Goal: Information Seeking & Learning: Check status

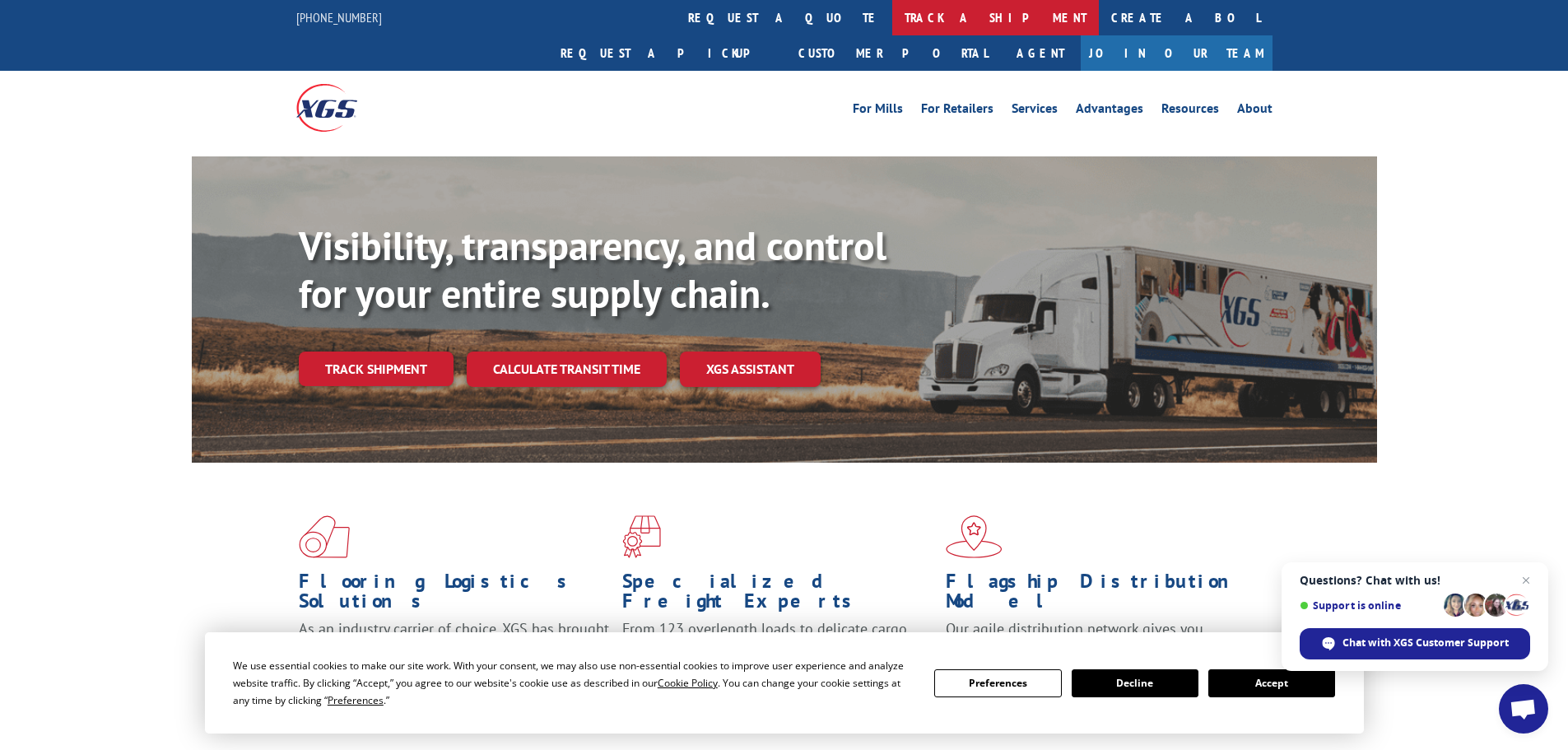
click at [892, 16] on link "track a shipment" at bounding box center [995, 17] width 206 height 36
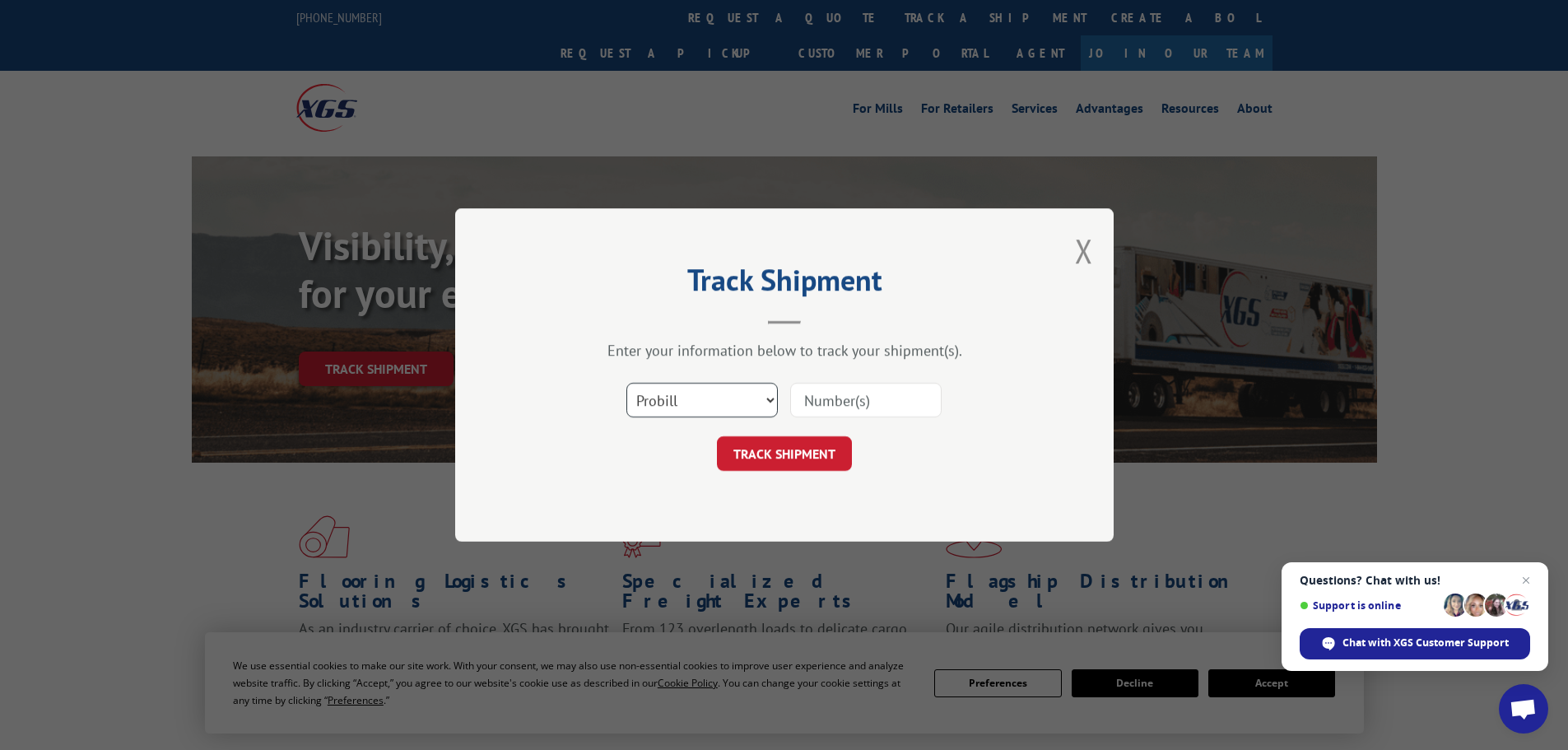
click at [771, 402] on select "Select category... Probill BOL PO" at bounding box center [702, 400] width 152 height 35
select select "bol"
click at [626, 382] on select "Select category... Probill BOL PO" at bounding box center [702, 400] width 152 height 35
paste input "5158192"
type input "5158192"
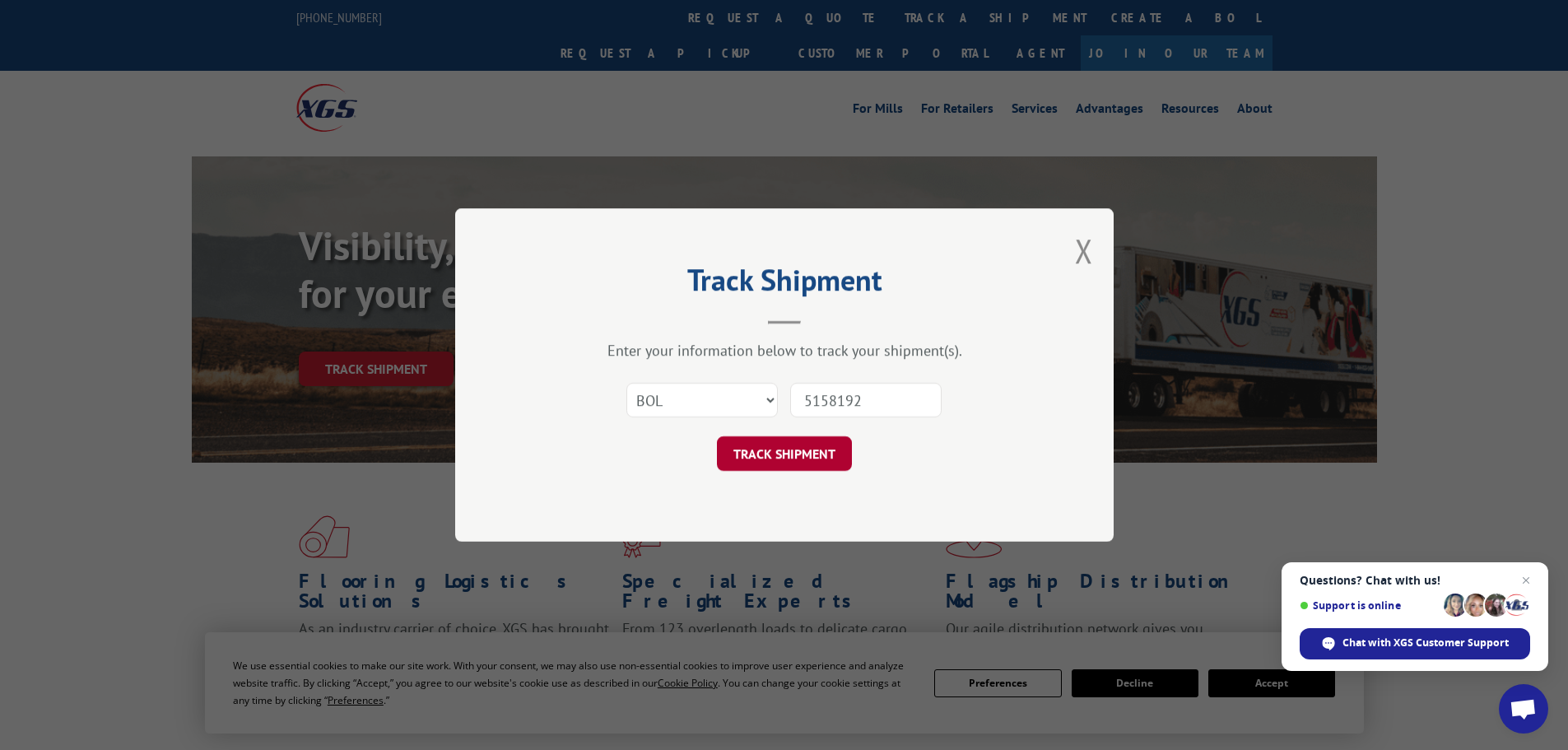
click at [794, 449] on button "TRACK SHIPMENT" at bounding box center [784, 454] width 135 height 35
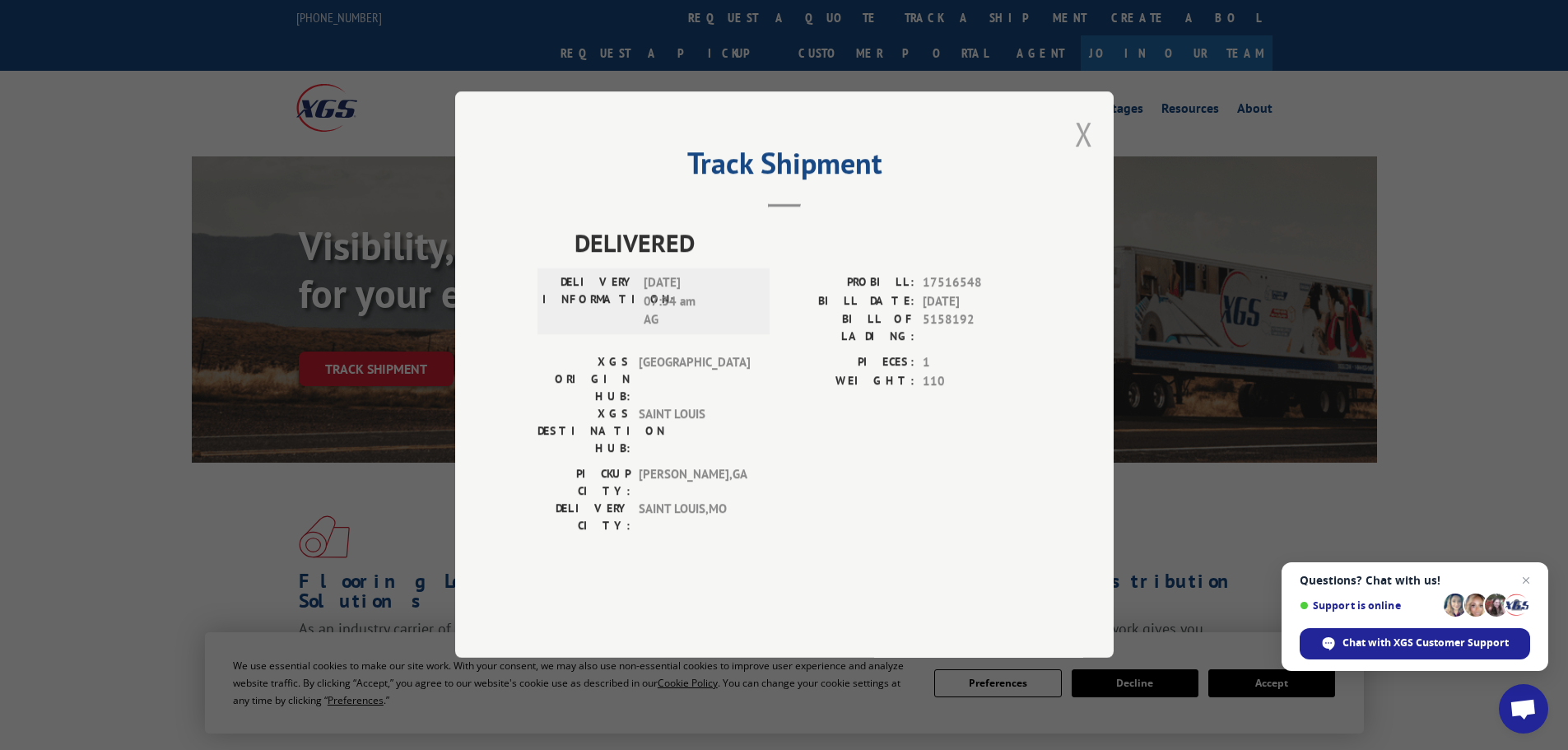
click at [1086, 156] on button "Close modal" at bounding box center [1084, 133] width 18 height 44
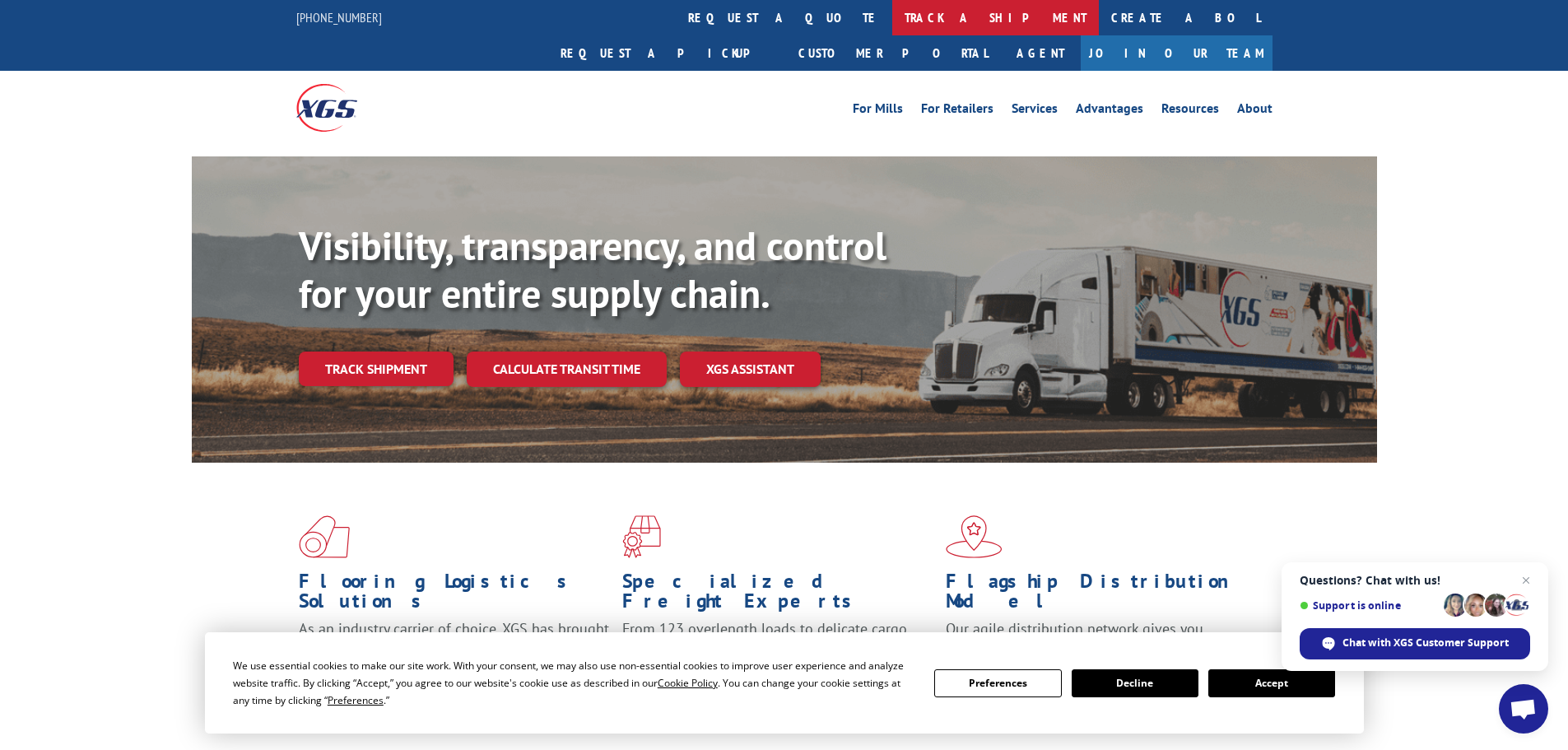
click at [892, 15] on link "track a shipment" at bounding box center [995, 17] width 206 height 36
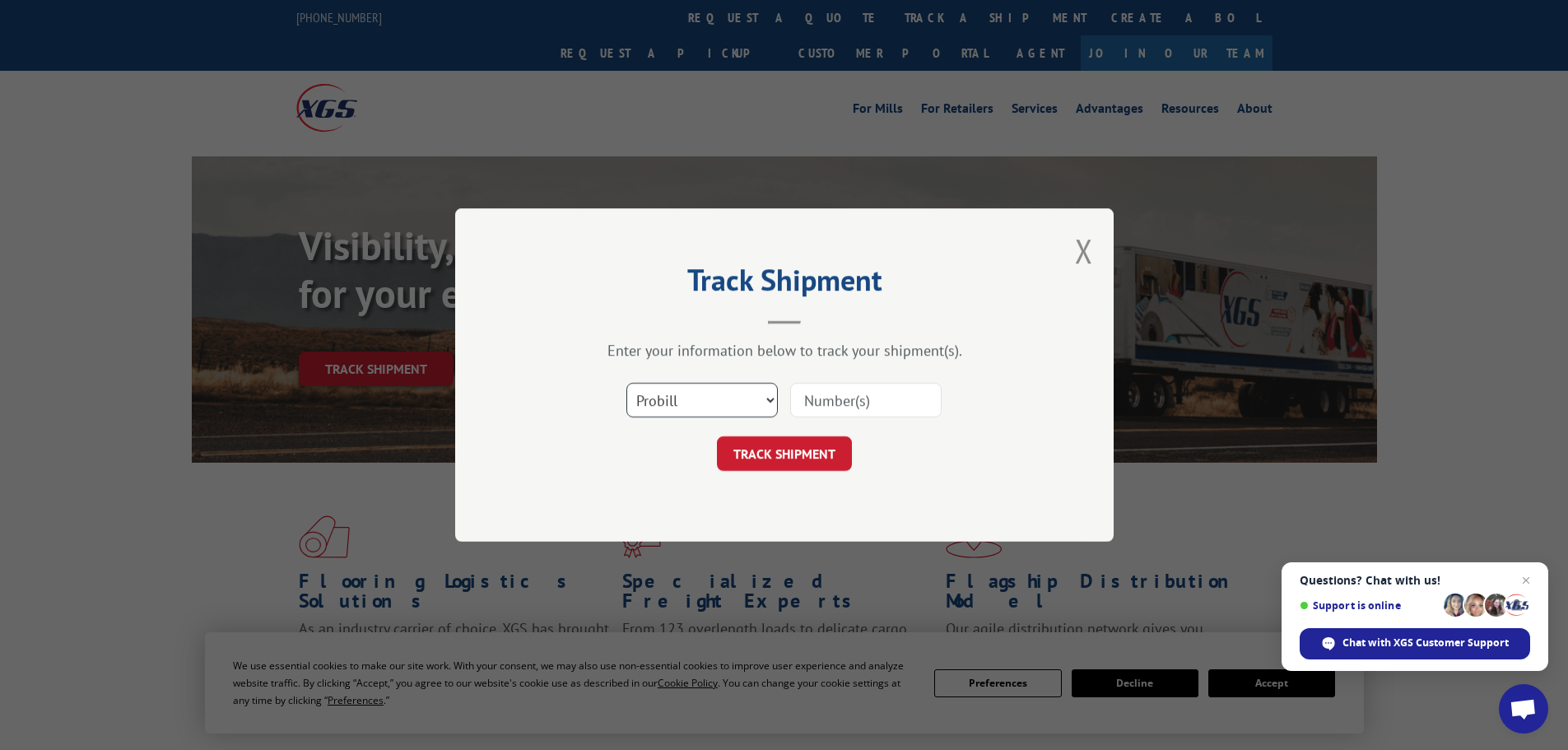
click at [701, 398] on select "Select category... Probill BOL PO" at bounding box center [702, 400] width 152 height 35
select select "bol"
click at [626, 382] on select "Select category... Probill BOL PO" at bounding box center [702, 400] width 152 height 35
paste input "6013160"
type input "6013160"
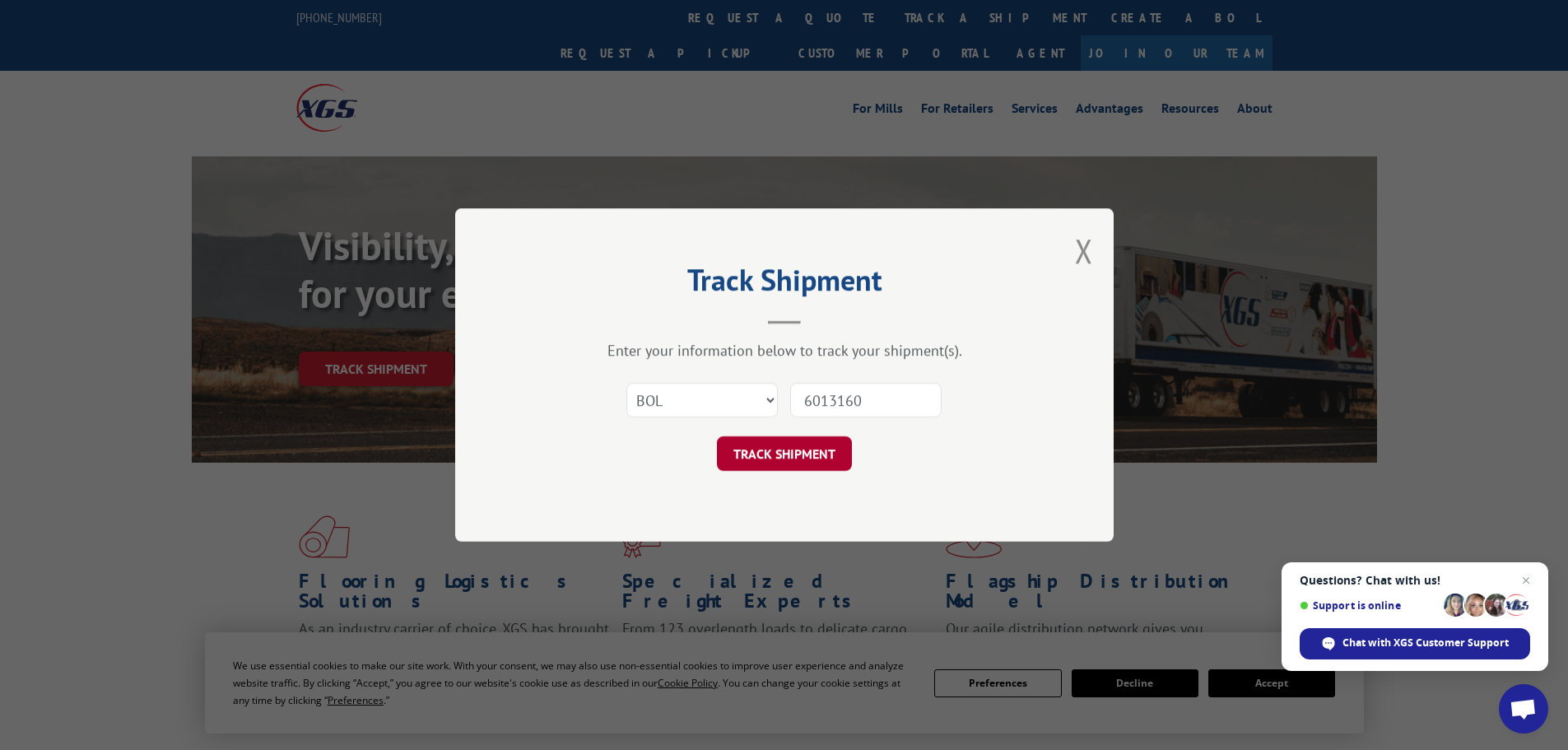
click at [806, 453] on button "TRACK SHIPMENT" at bounding box center [784, 454] width 135 height 35
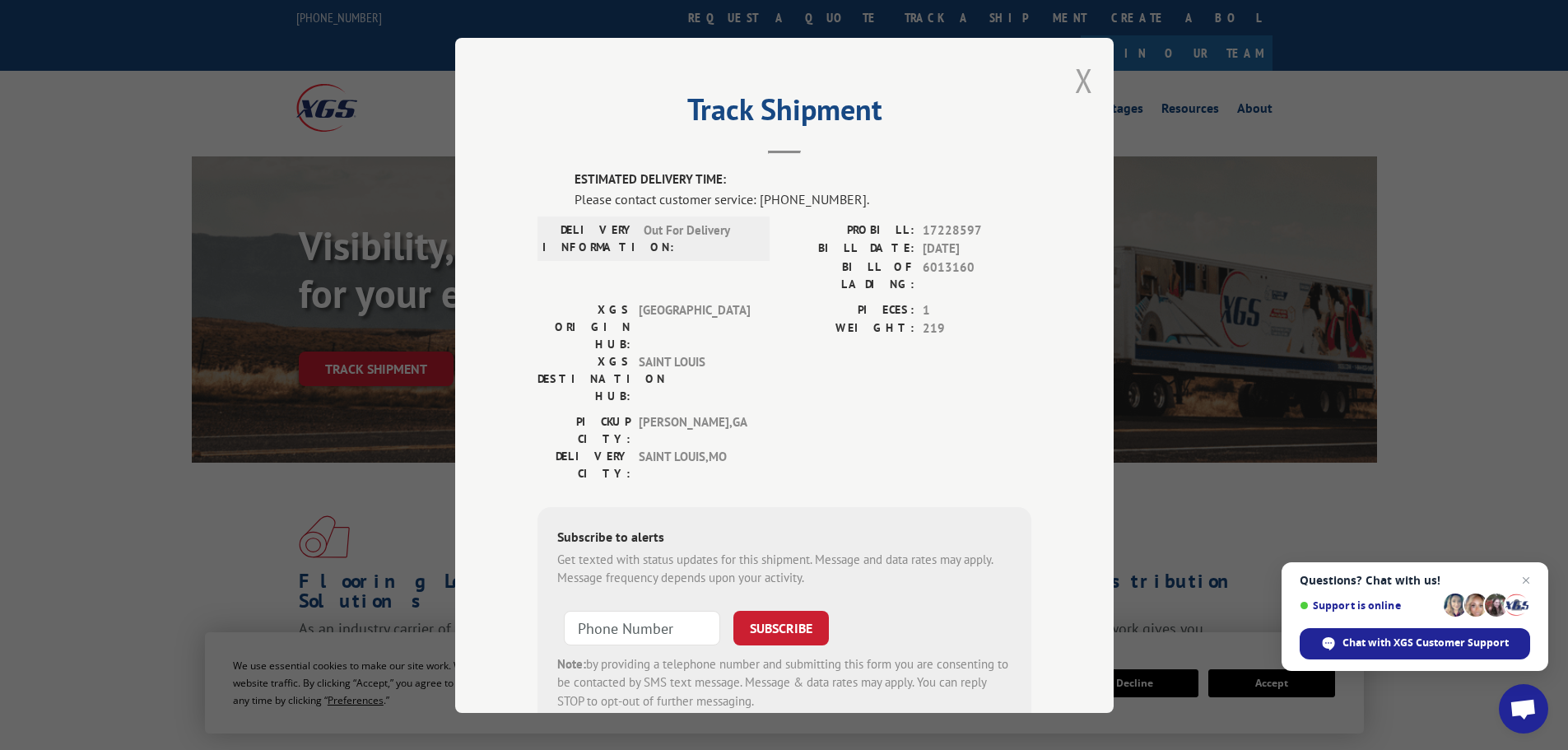
click at [1078, 74] on button "Close modal" at bounding box center [1084, 80] width 18 height 44
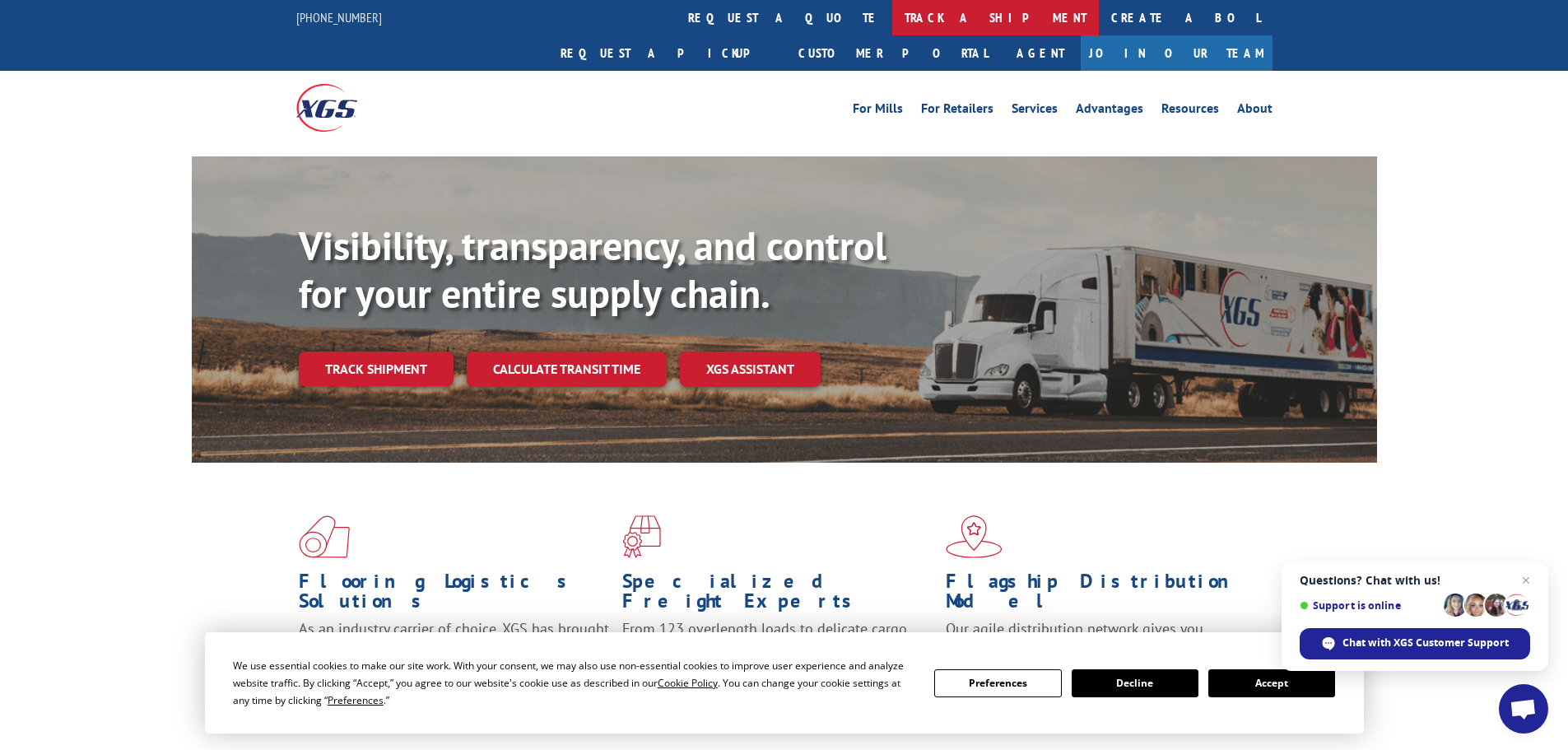
click at [892, 12] on link "track a shipment" at bounding box center [995, 17] width 206 height 36
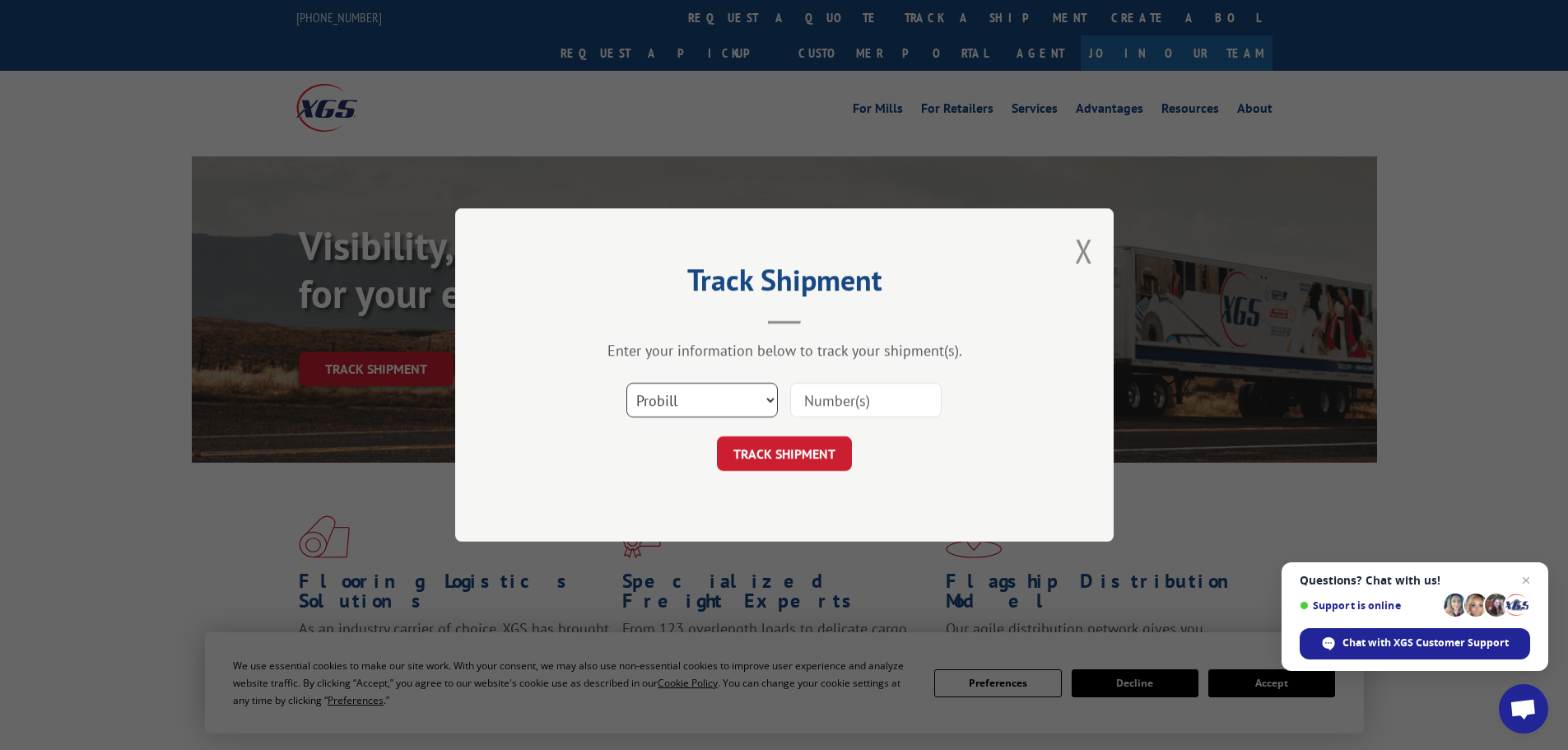
click at [772, 400] on select "Select category... Probill BOL PO" at bounding box center [702, 400] width 152 height 35
select select "bol"
click at [626, 382] on select "Select category... Probill BOL PO" at bounding box center [702, 400] width 152 height 35
paste input "5195225"
type input "5195225"
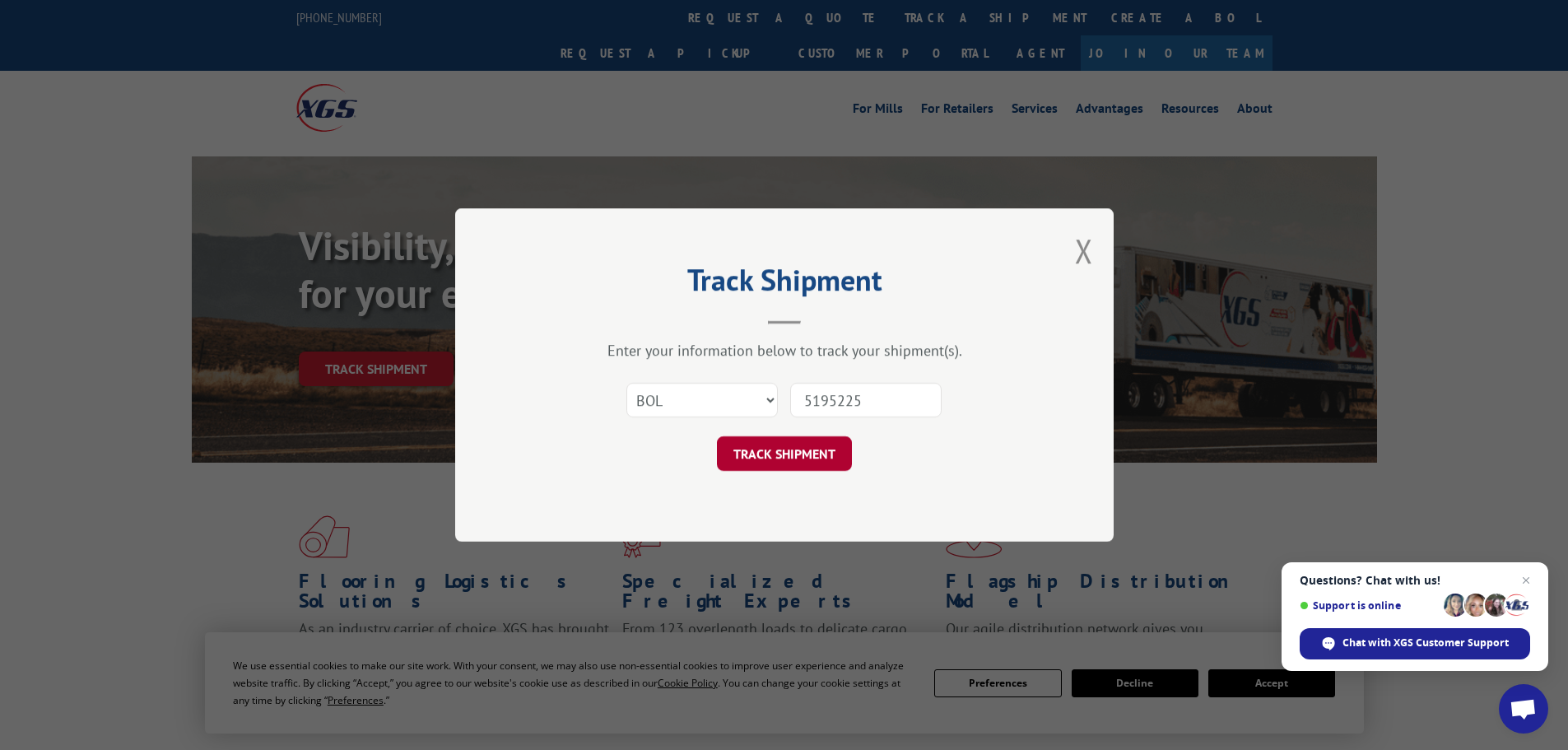
click at [750, 453] on button "TRACK SHIPMENT" at bounding box center [784, 454] width 135 height 35
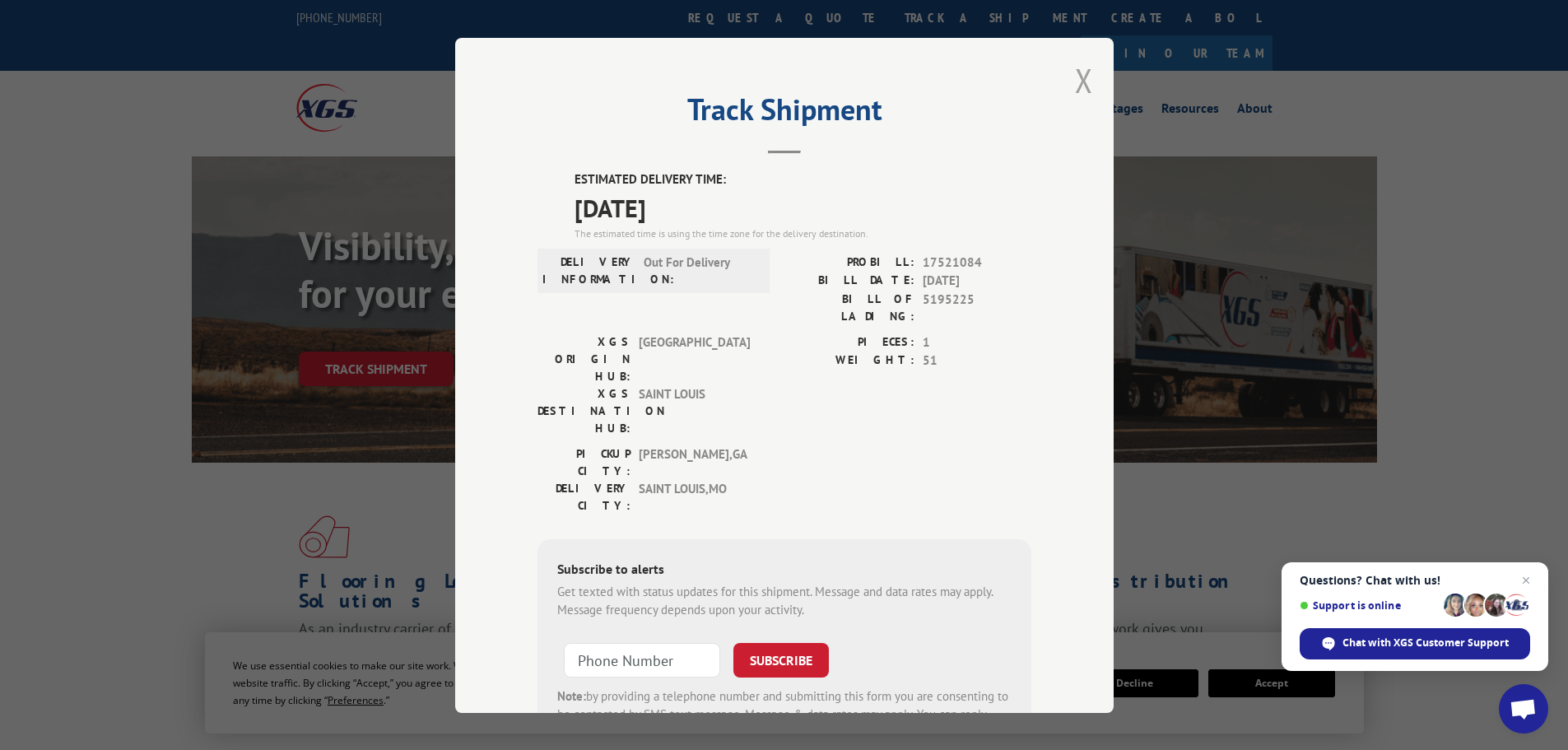
click at [1078, 73] on button "Close modal" at bounding box center [1084, 80] width 18 height 44
